Goal: Information Seeking & Learning: Learn about a topic

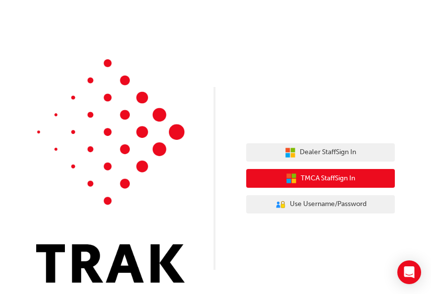
click at [350, 178] on span "TMCA Staff Sign In" at bounding box center [327, 178] width 54 height 11
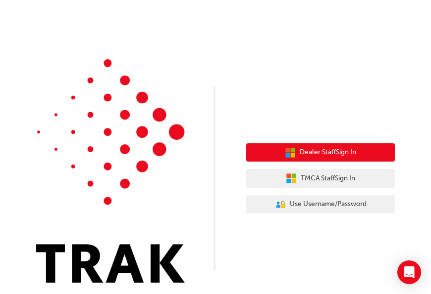
click at [339, 148] on span "Dealer Staff Sign In" at bounding box center [327, 152] width 56 height 11
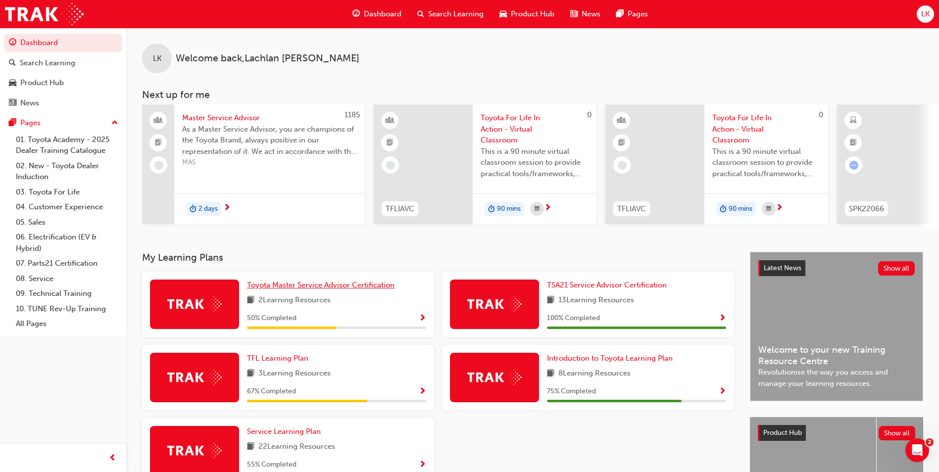
click at [314, 289] on span "Toyota Master Service Advisor Certification" at bounding box center [320, 285] width 147 height 9
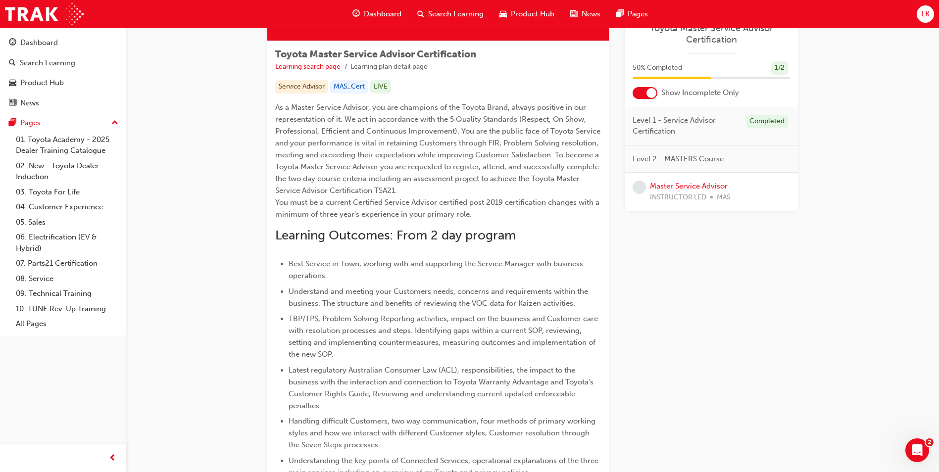
scroll to position [148, 0]
